Goal: Transaction & Acquisition: Purchase product/service

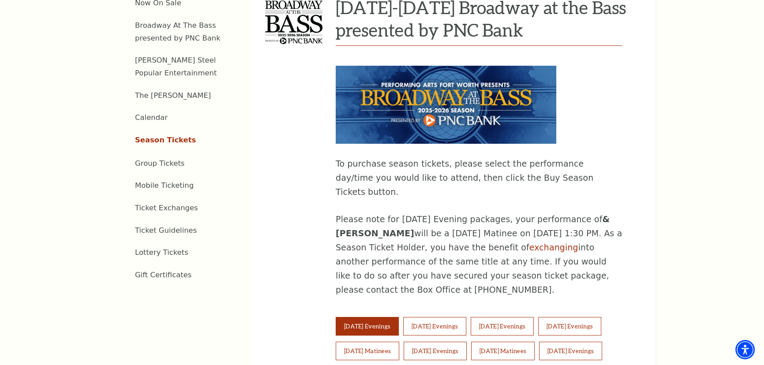
scroll to position [441, 0]
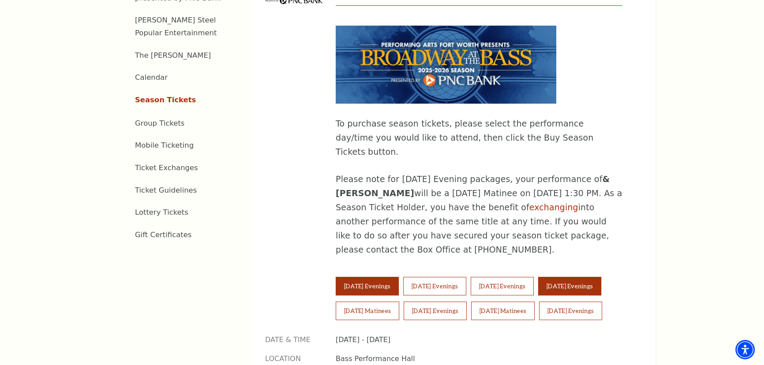
click at [590, 277] on button "[DATE] Evenings" at bounding box center [569, 286] width 63 height 19
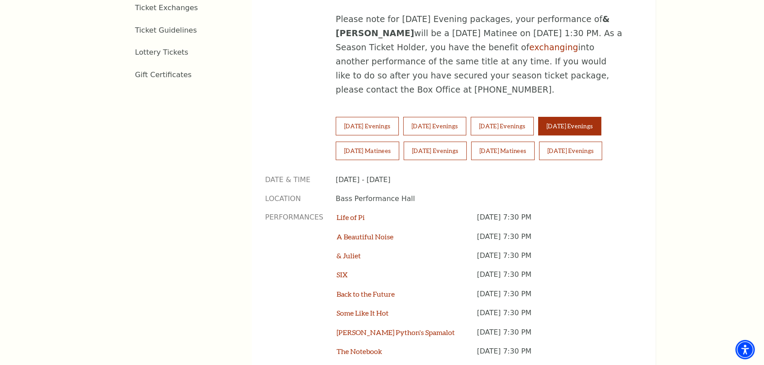
scroll to position [762, 0]
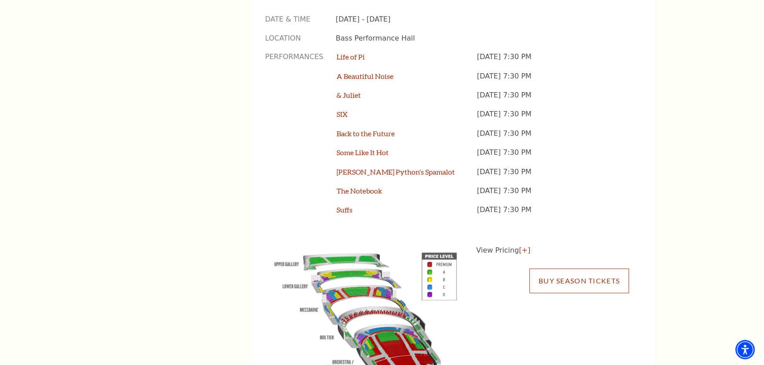
click at [582, 269] on link "Buy Season Tickets" at bounding box center [579, 281] width 100 height 25
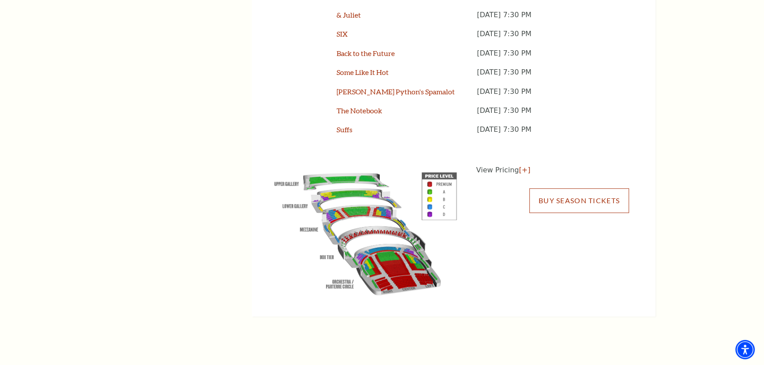
scroll to position [882, 0]
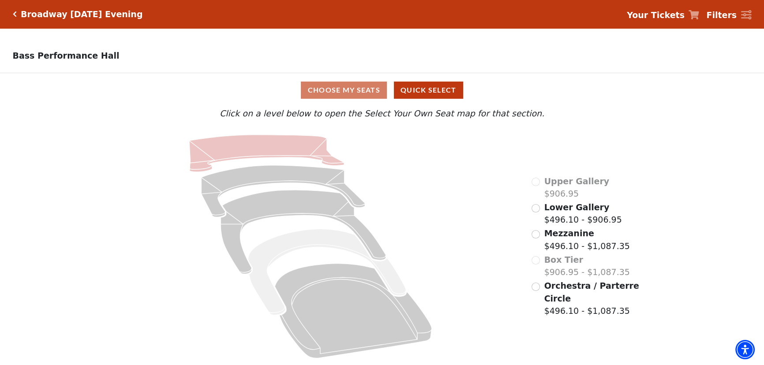
click at [266, 154] on icon at bounding box center [266, 153] width 155 height 37
click at [541, 294] on div "Orchestra / Parterre Circle $496.10 - $1,087.35" at bounding box center [586, 299] width 109 height 38
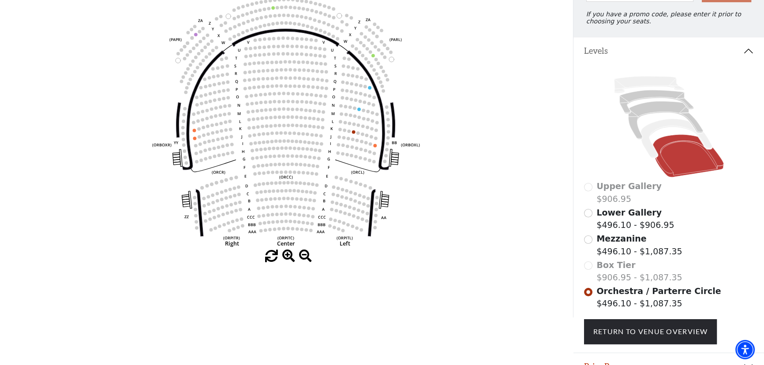
scroll to position [81, 0]
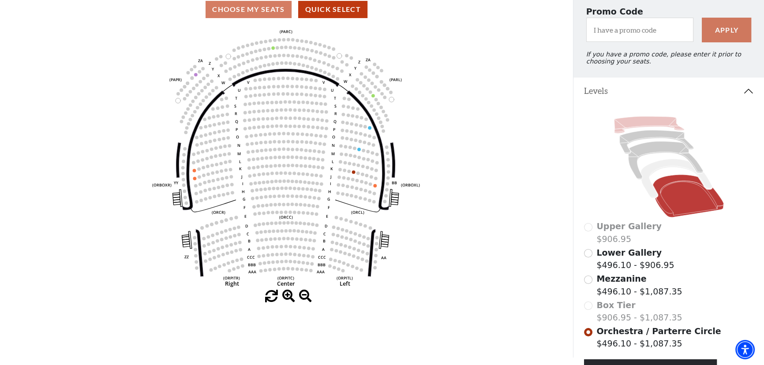
click at [638, 128] on icon at bounding box center [649, 124] width 70 height 17
click at [642, 139] on icon at bounding box center [656, 141] width 74 height 23
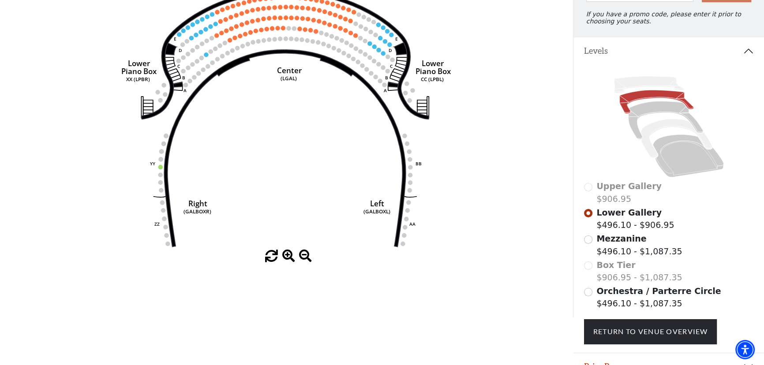
scroll to position [41, 0]
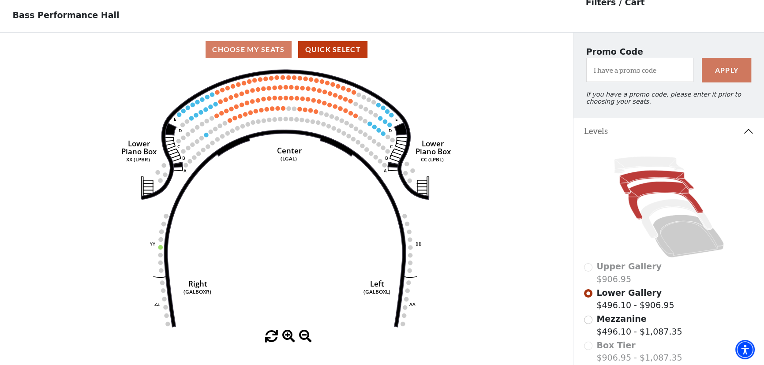
click at [647, 196] on icon at bounding box center [665, 200] width 75 height 38
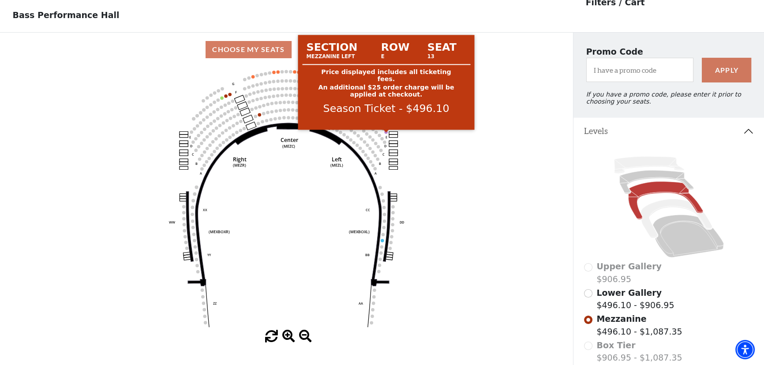
click at [385, 133] on circle at bounding box center [385, 132] width 3 height 3
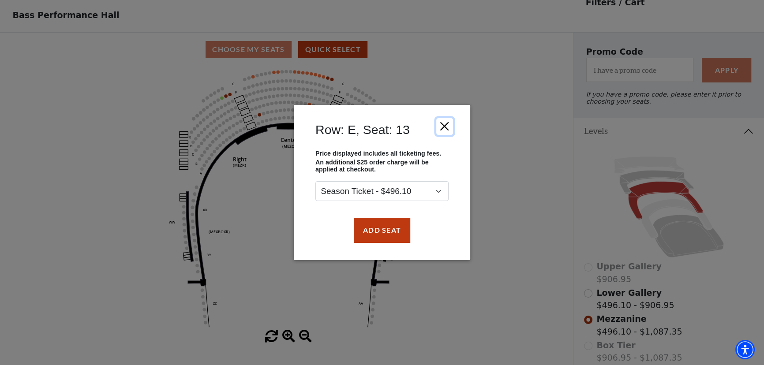
click at [445, 127] on button "Close" at bounding box center [444, 126] width 17 height 17
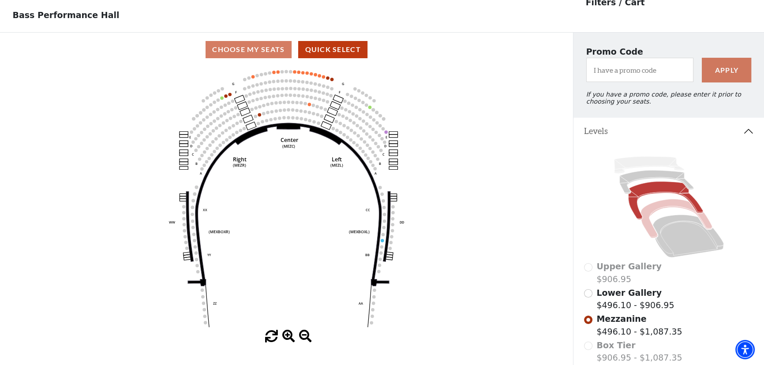
click at [657, 210] on icon at bounding box center [676, 218] width 71 height 39
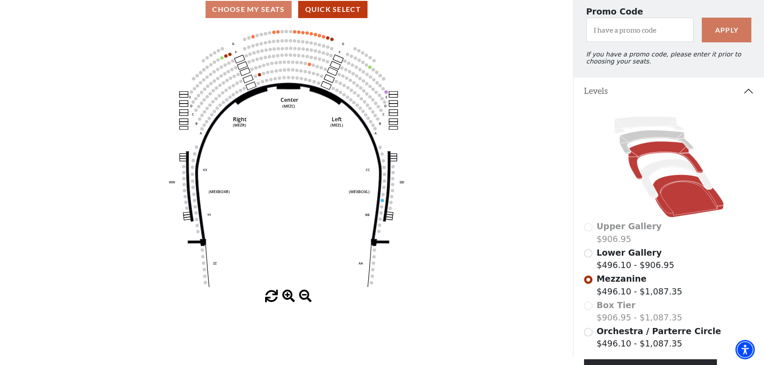
click at [671, 198] on icon at bounding box center [688, 196] width 71 height 43
